Goal: Information Seeking & Learning: Check status

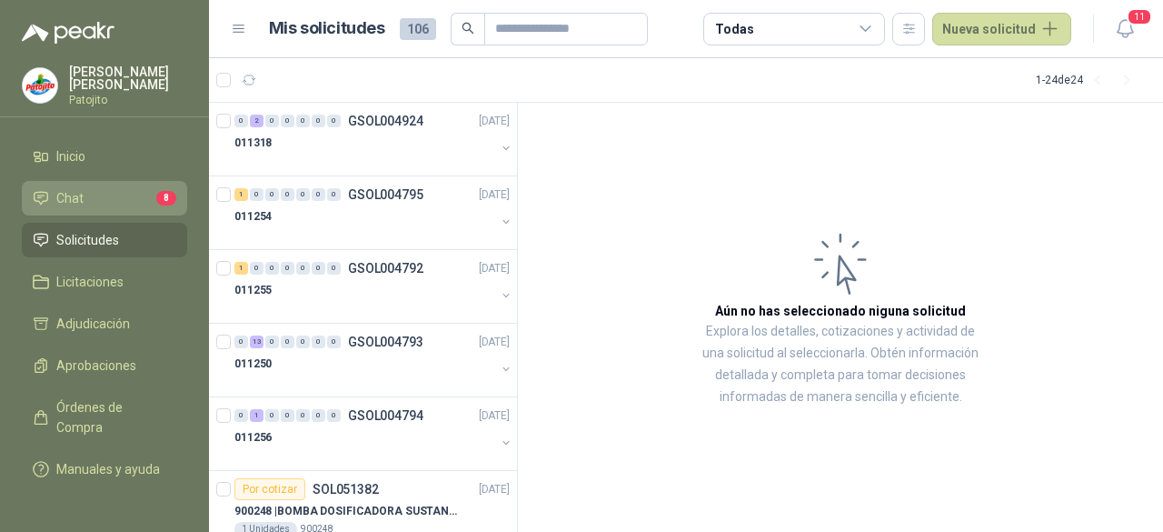
click at [136, 188] on li "Chat 8" at bounding box center [105, 198] width 144 height 20
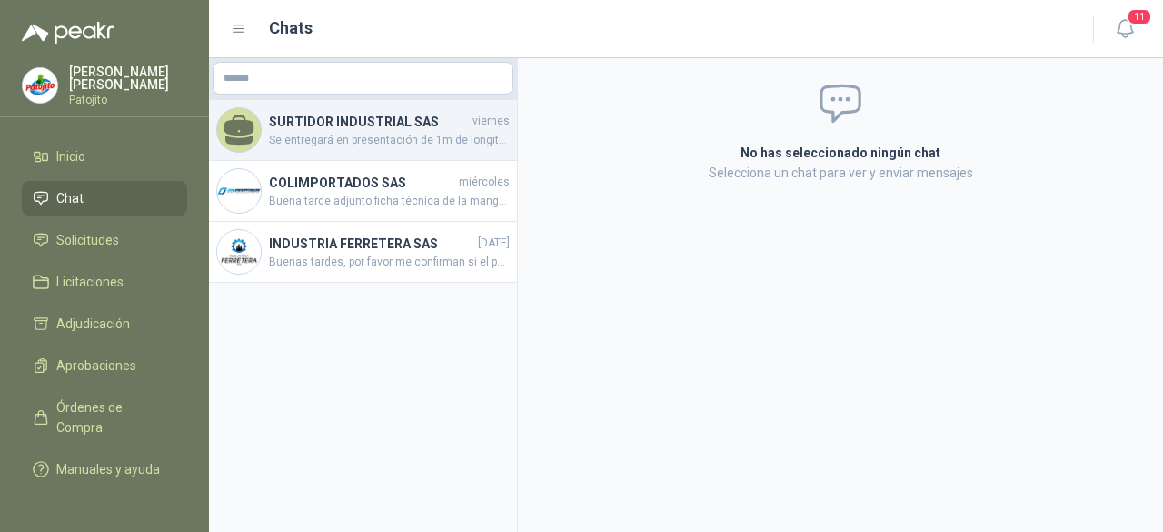
click at [414, 128] on h4 "SURTIDOR INDUSTRIAL SAS" at bounding box center [369, 122] width 200 height 20
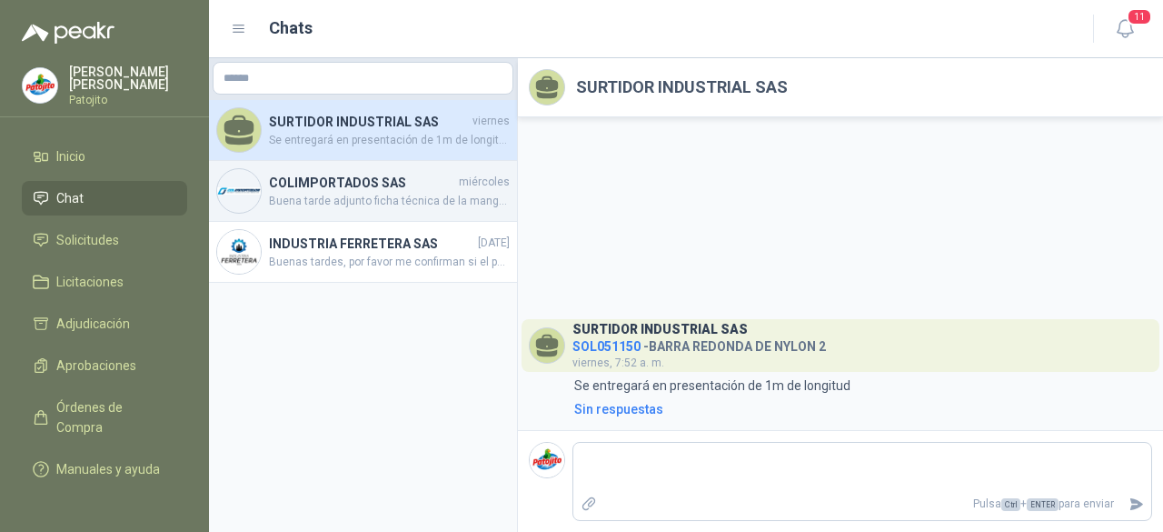
click at [394, 205] on span "Buena tarde adjunto ficha técnica de la manguera" at bounding box center [389, 201] width 241 height 17
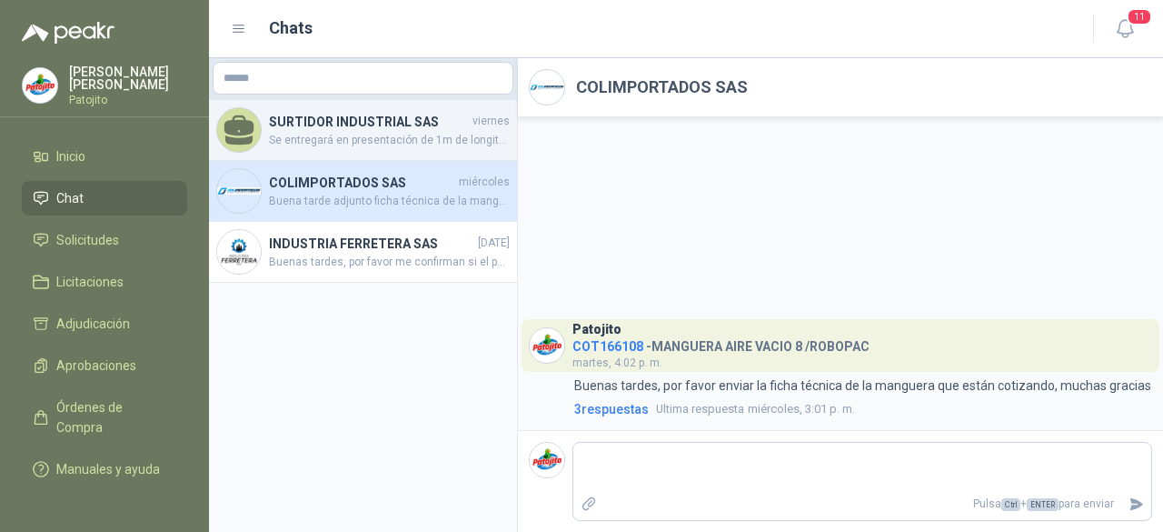
click at [432, 115] on h4 "SURTIDOR INDUSTRIAL SAS" at bounding box center [369, 122] width 200 height 20
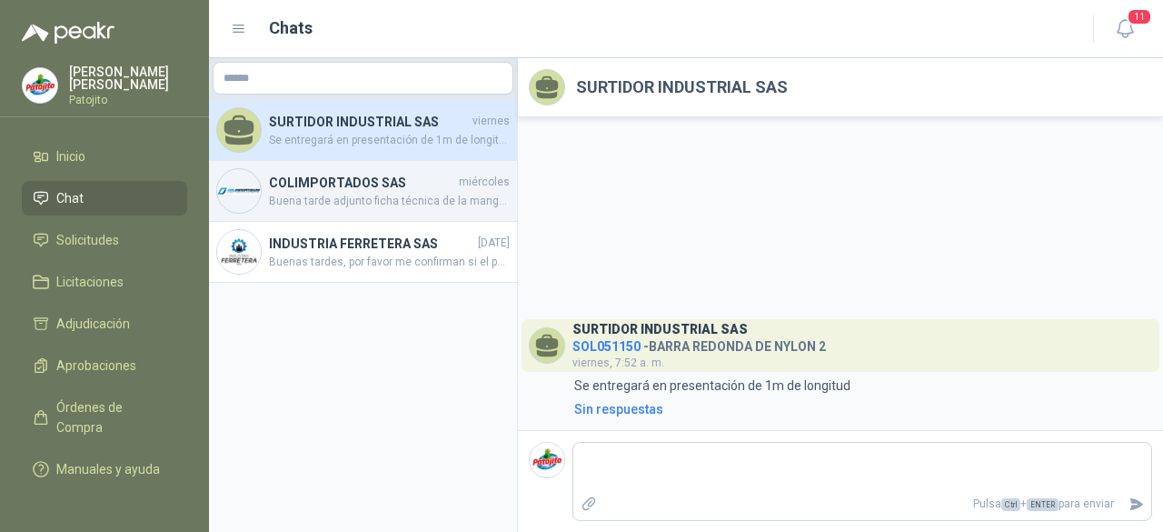
click at [361, 207] on span "Buena tarde adjunto ficha técnica de la manguera" at bounding box center [389, 201] width 241 height 17
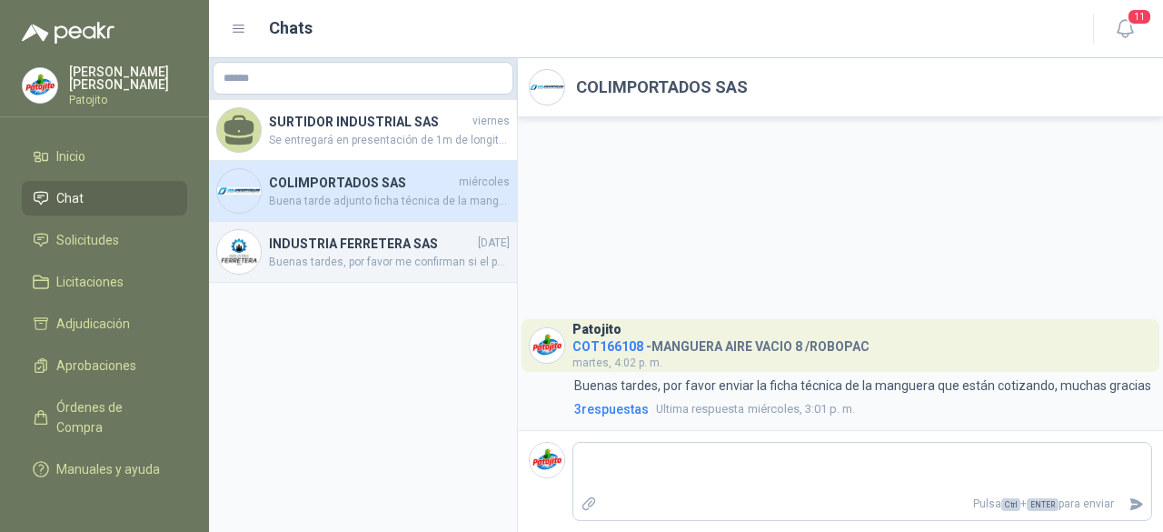
click at [405, 273] on div "INDUSTRIA FERRETERA SAS [DATE] Buenas tardes, por favor me confirman si el poli…" at bounding box center [363, 252] width 308 height 61
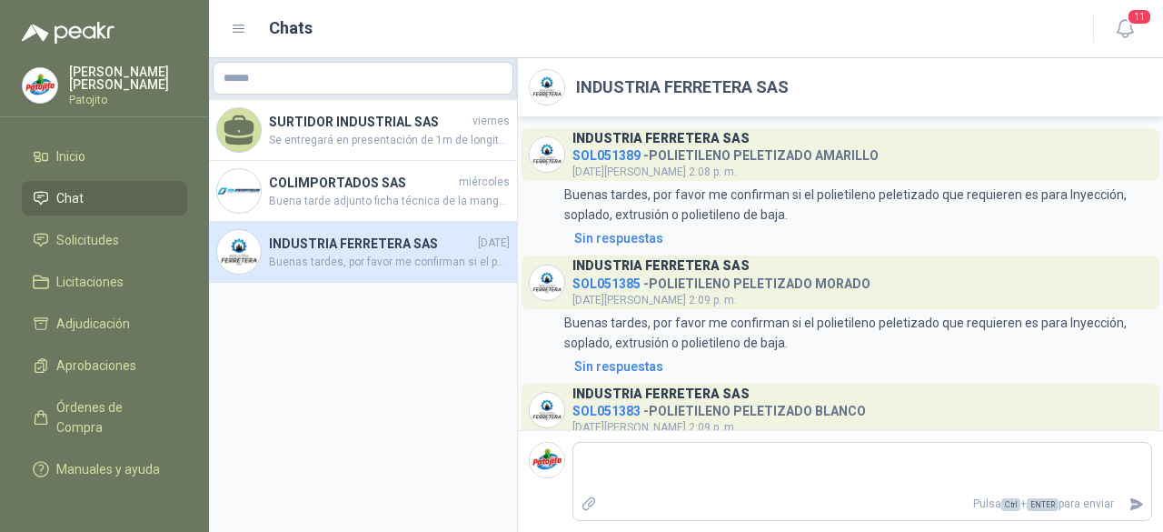
scroll to position [83, 0]
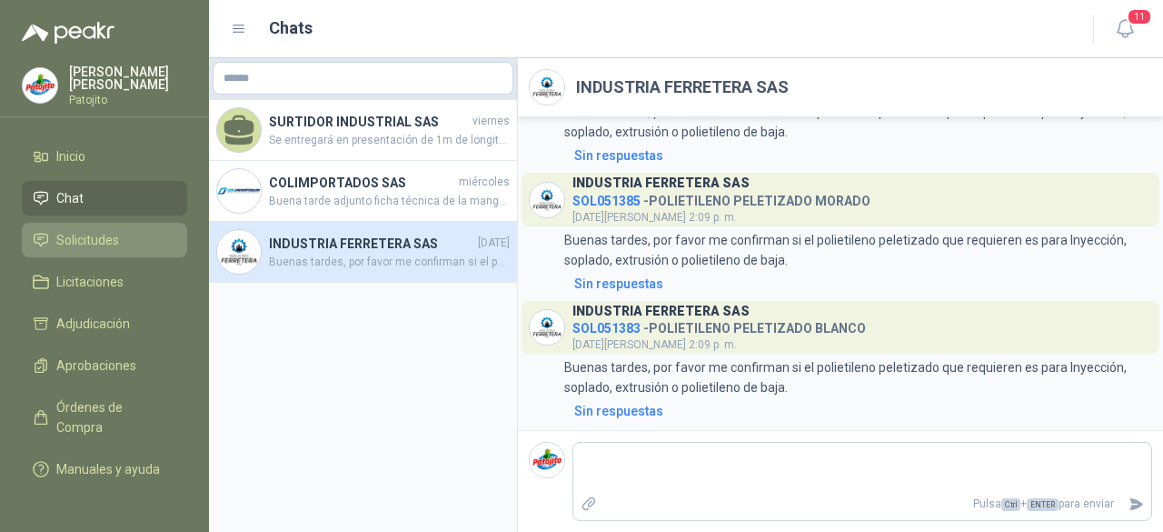
click at [150, 230] on li "Solicitudes" at bounding box center [105, 240] width 144 height 20
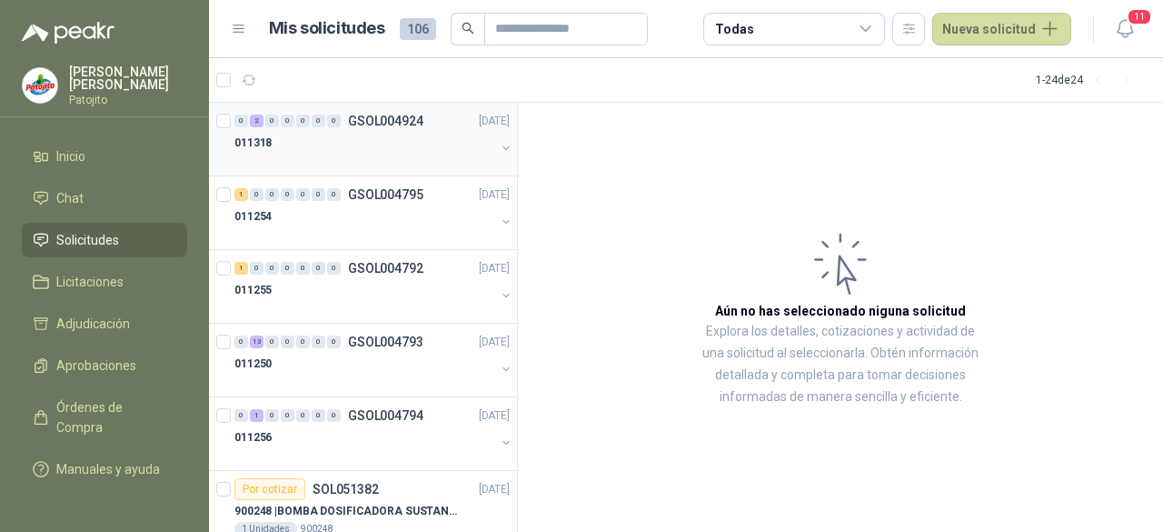
click at [359, 135] on div "011318" at bounding box center [364, 143] width 261 height 22
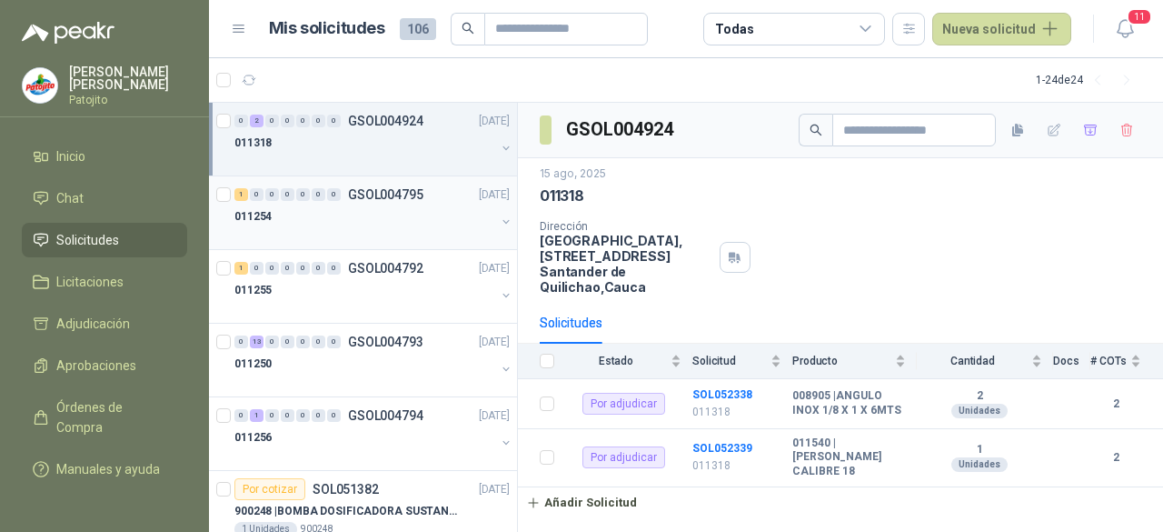
click at [369, 218] on div "011254" at bounding box center [364, 216] width 261 height 22
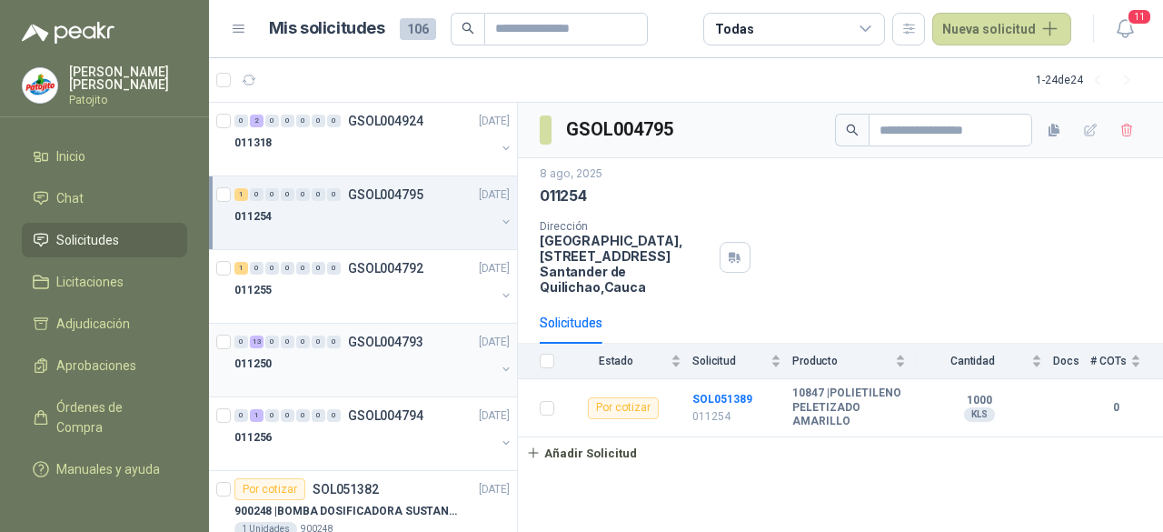
click at [324, 367] on div "011250" at bounding box center [364, 364] width 261 height 22
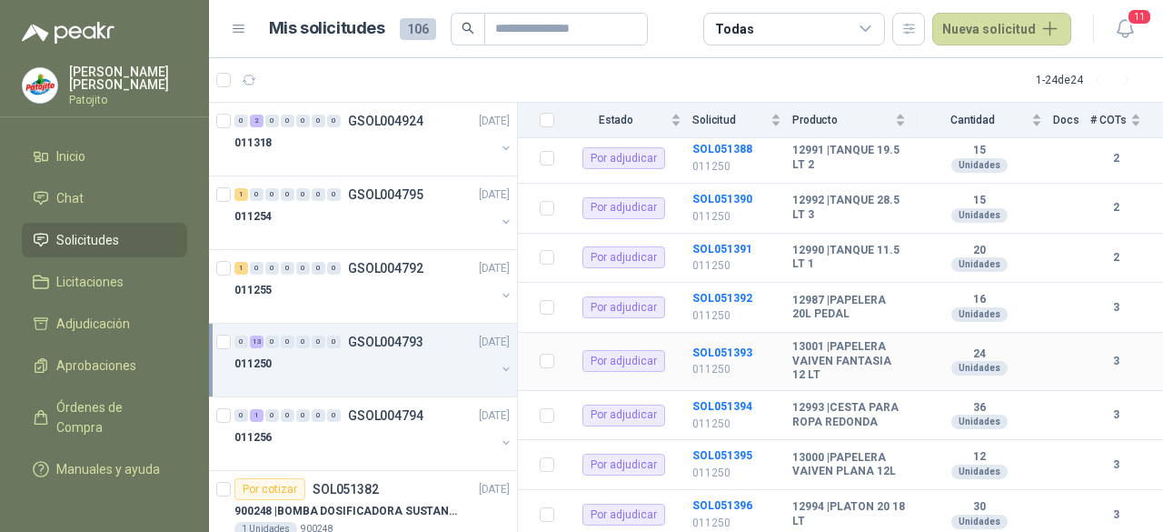
scroll to position [542, 0]
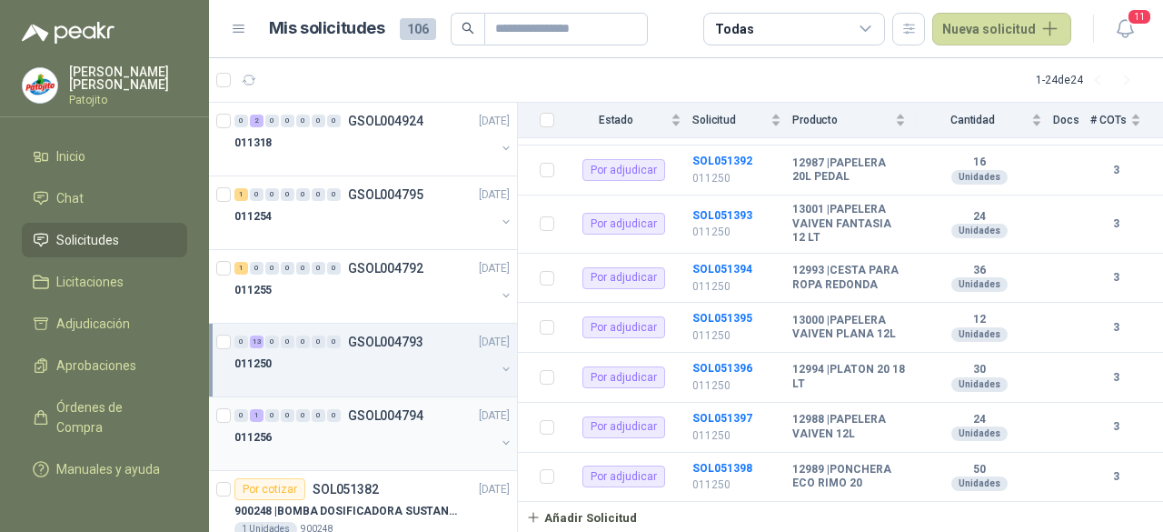
click at [310, 426] on div "011256" at bounding box center [364, 437] width 261 height 22
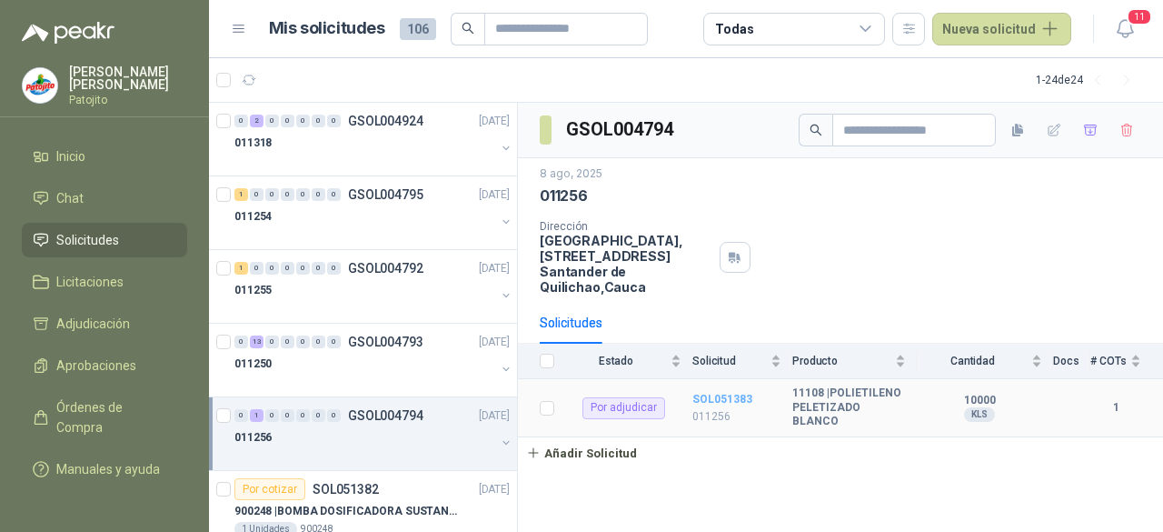
click at [709, 392] on b "SOL051383" at bounding box center [722, 398] width 60 height 13
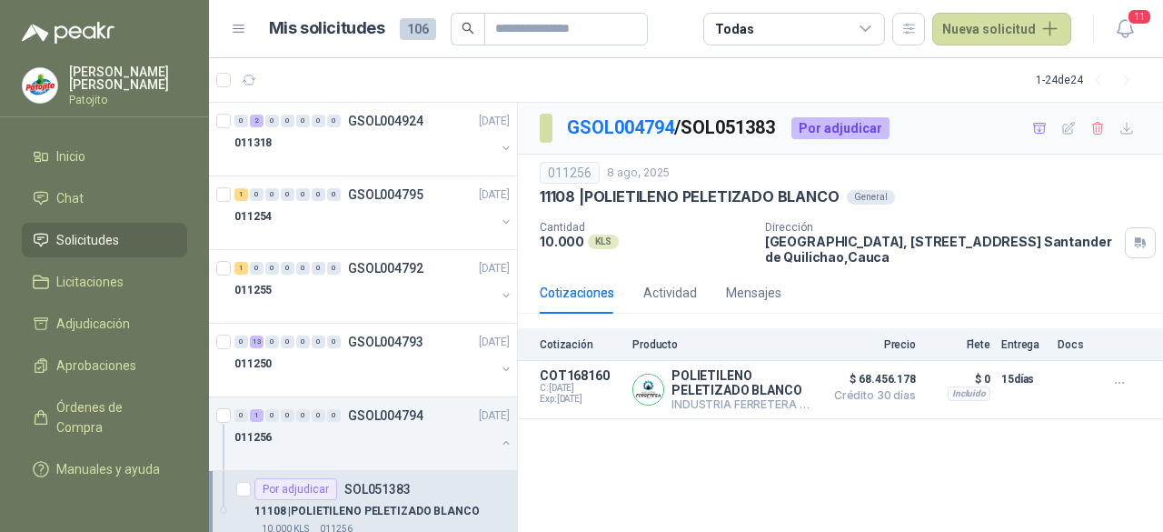
click at [998, 472] on div "GSOL004794 / SOL051383 Por adjudicar 011256 [DATE] 11108 | POLIETILENO PELETIZA…" at bounding box center [840, 318] width 645 height 430
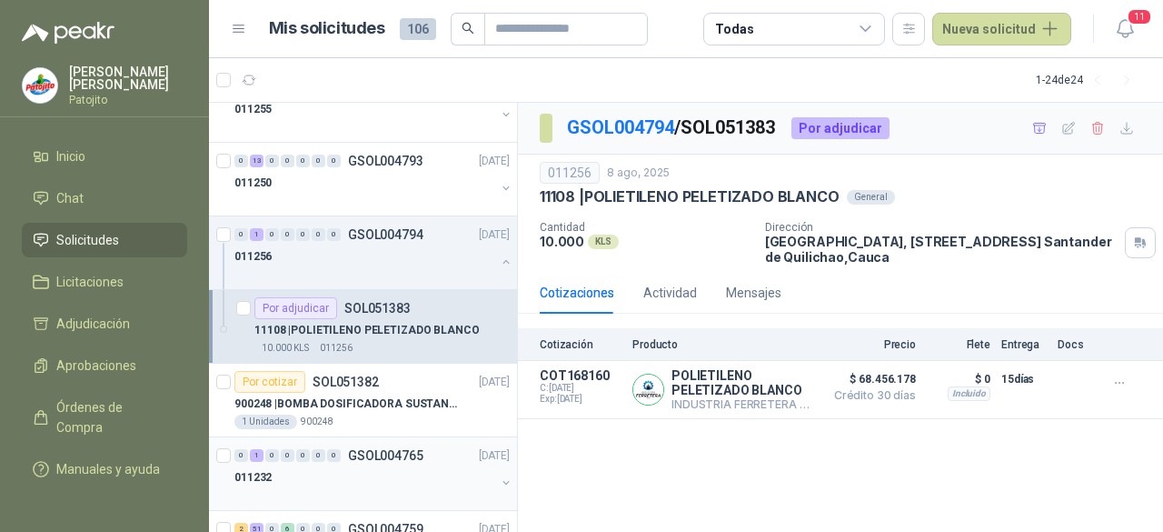
scroll to position [182, 0]
drag, startPoint x: 367, startPoint y: 388, endPoint x: 356, endPoint y: 385, distance: 11.2
click at [366, 388] on div "Por cotizar SOL051382" at bounding box center [306, 381] width 144 height 22
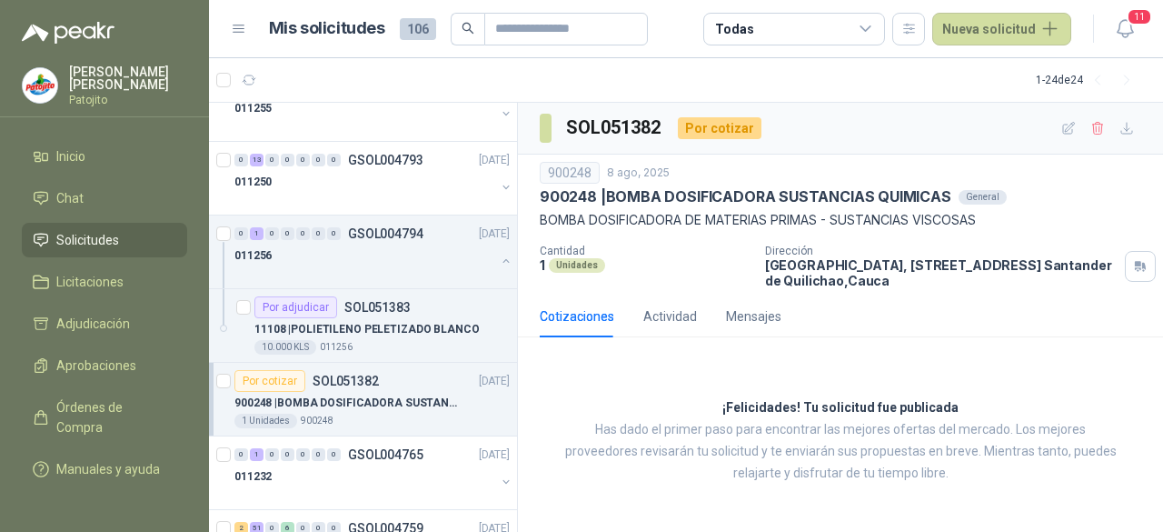
scroll to position [273, 0]
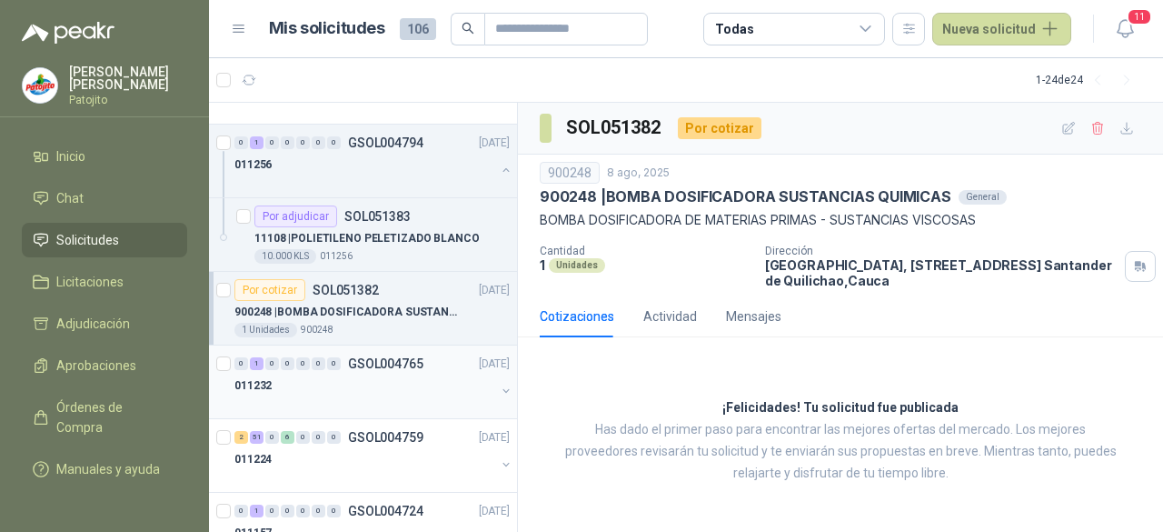
click at [376, 369] on div "0 1 0 0 0 0 0 GSOL004765 [DATE]" at bounding box center [373, 364] width 279 height 22
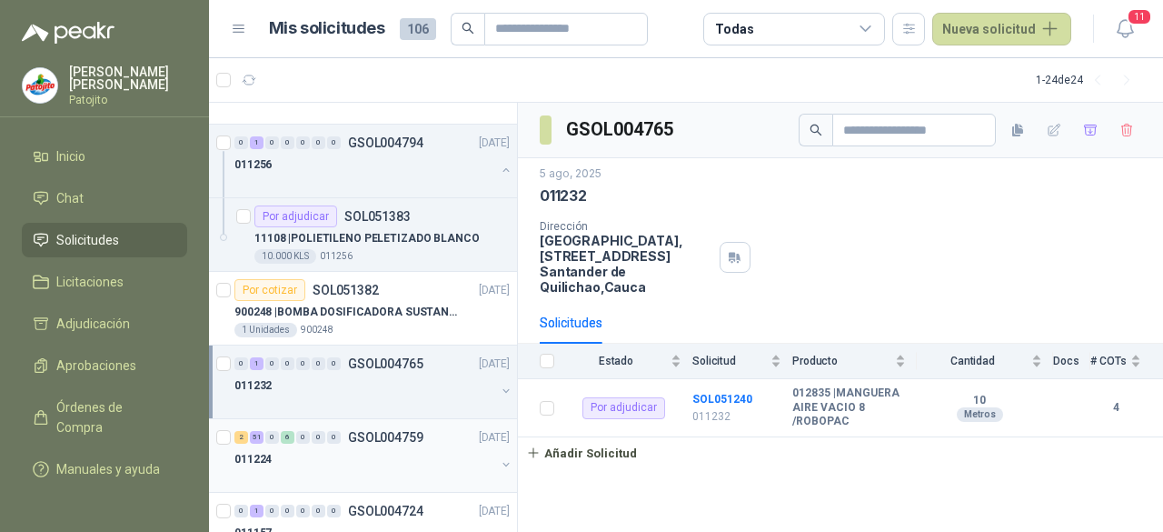
click at [350, 448] on div "011224" at bounding box center [364, 459] width 261 height 22
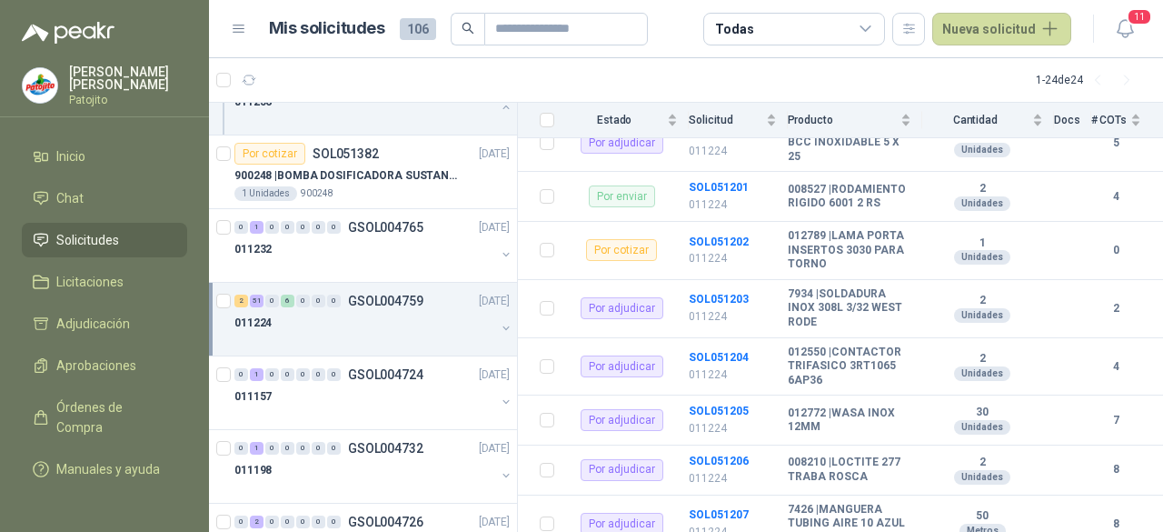
scroll to position [545, 0]
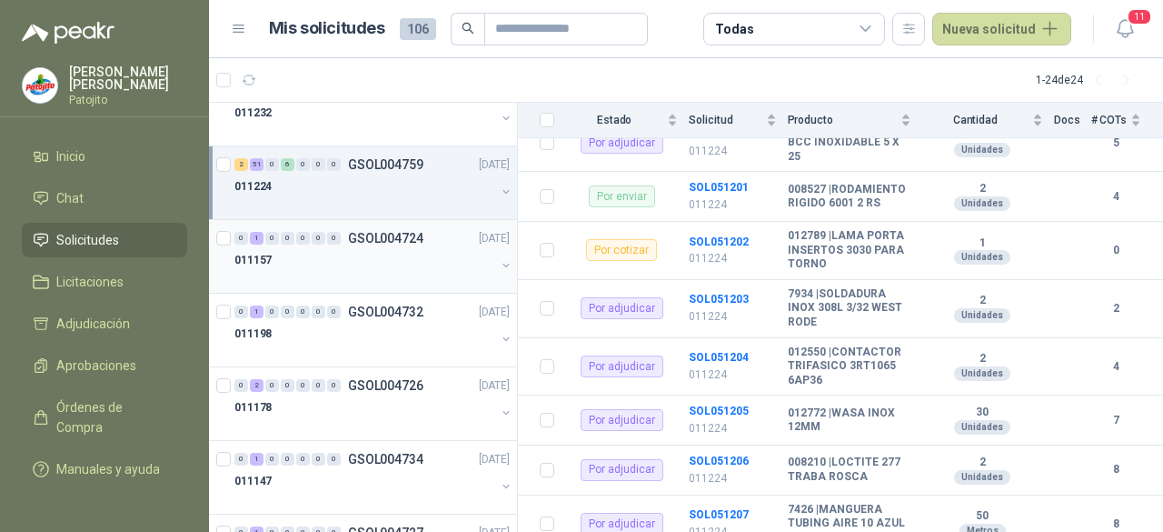
click at [318, 288] on div "0 1 0 0 0 0 0 GSOL004724 [DATE] 011157" at bounding box center [363, 257] width 308 height 74
